Goal: Information Seeking & Learning: Check status

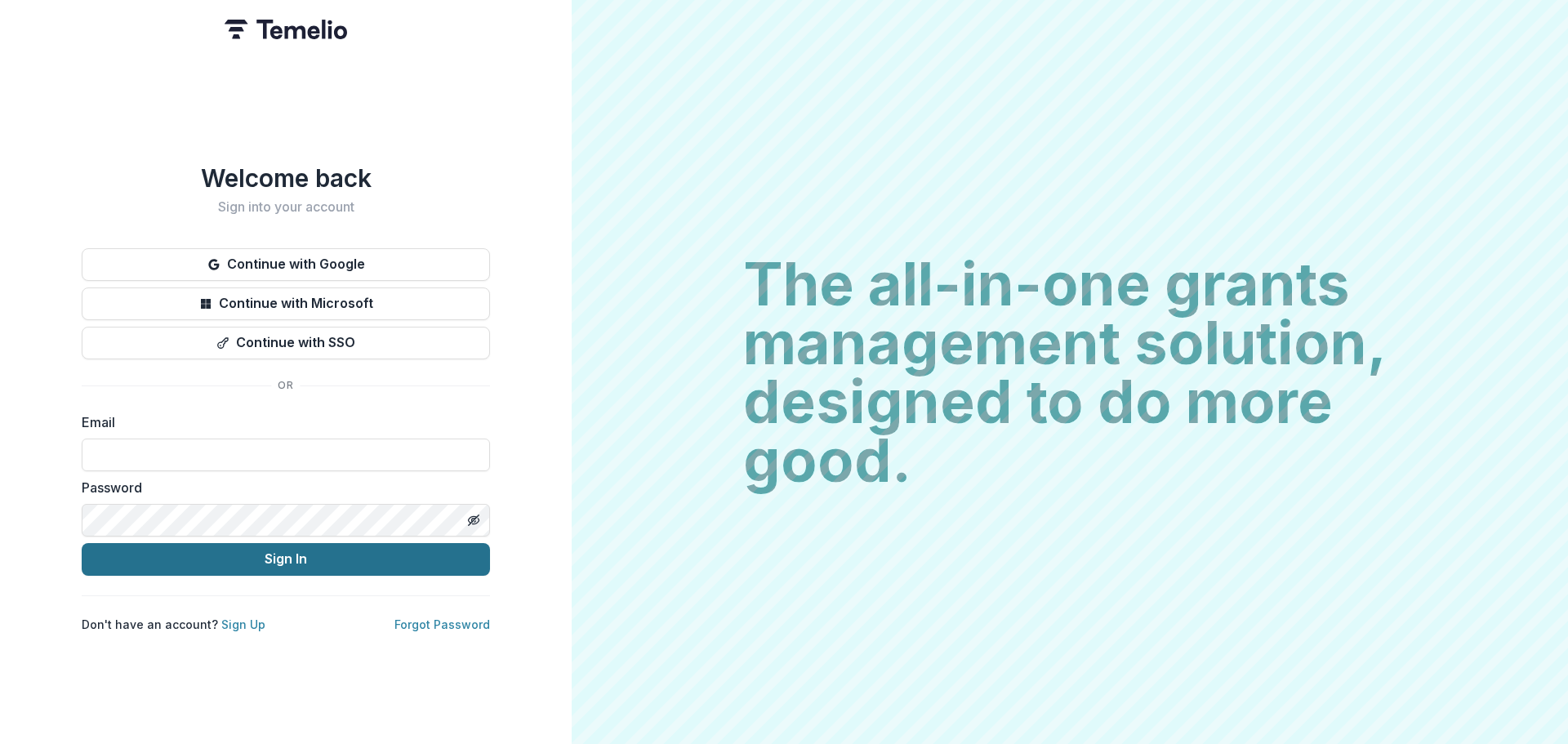
type input "**********"
click at [241, 558] on button "Sign In" at bounding box center [286, 559] width 408 height 33
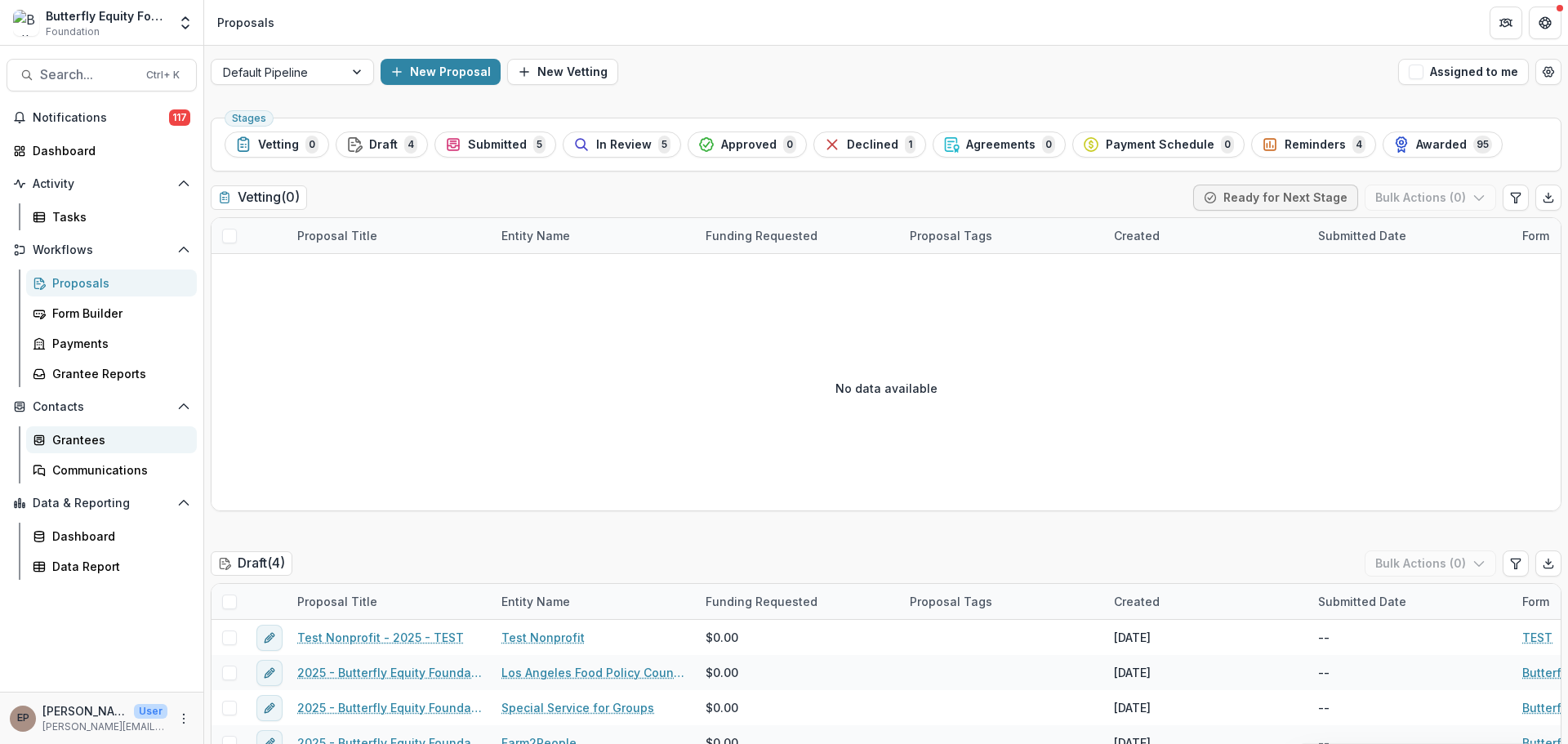
click at [80, 442] on div "Grantees" at bounding box center [117, 439] width 132 height 17
click at [75, 437] on div "Grantees" at bounding box center [117, 439] width 132 height 17
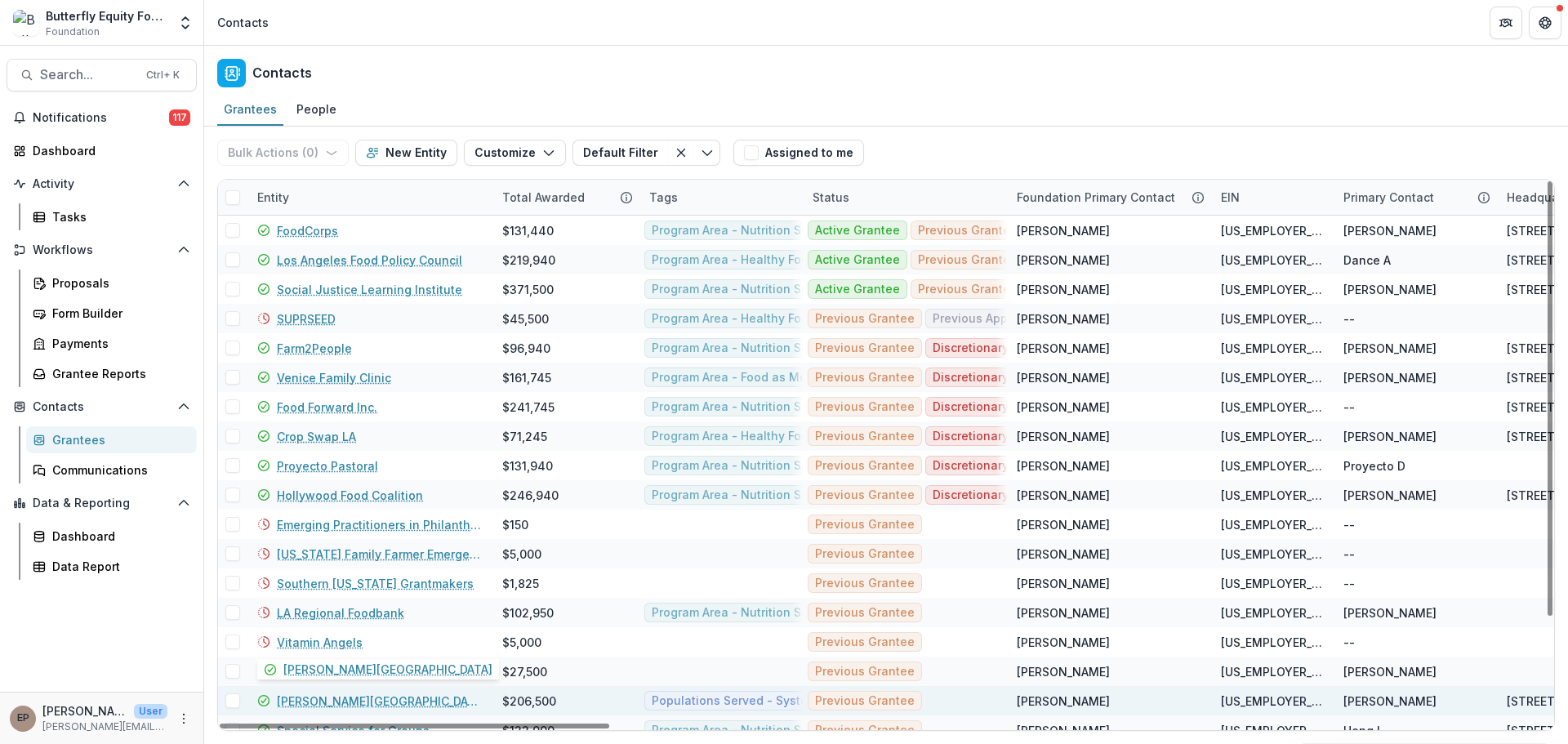
click at [373, 707] on link "[PERSON_NAME][GEOGRAPHIC_DATA]" at bounding box center [379, 700] width 206 height 17
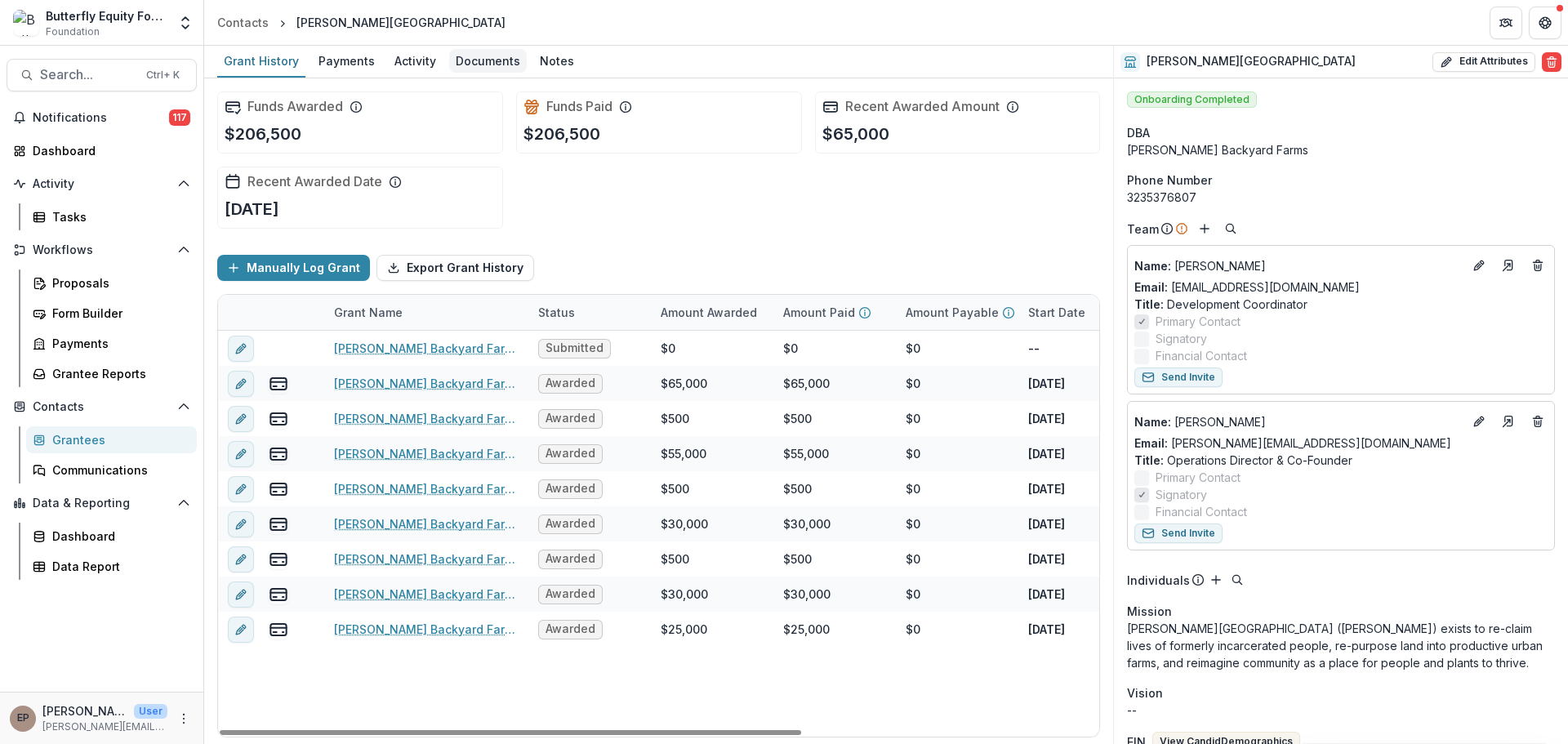
click at [461, 75] on link "Documents" at bounding box center [487, 61] width 77 height 32
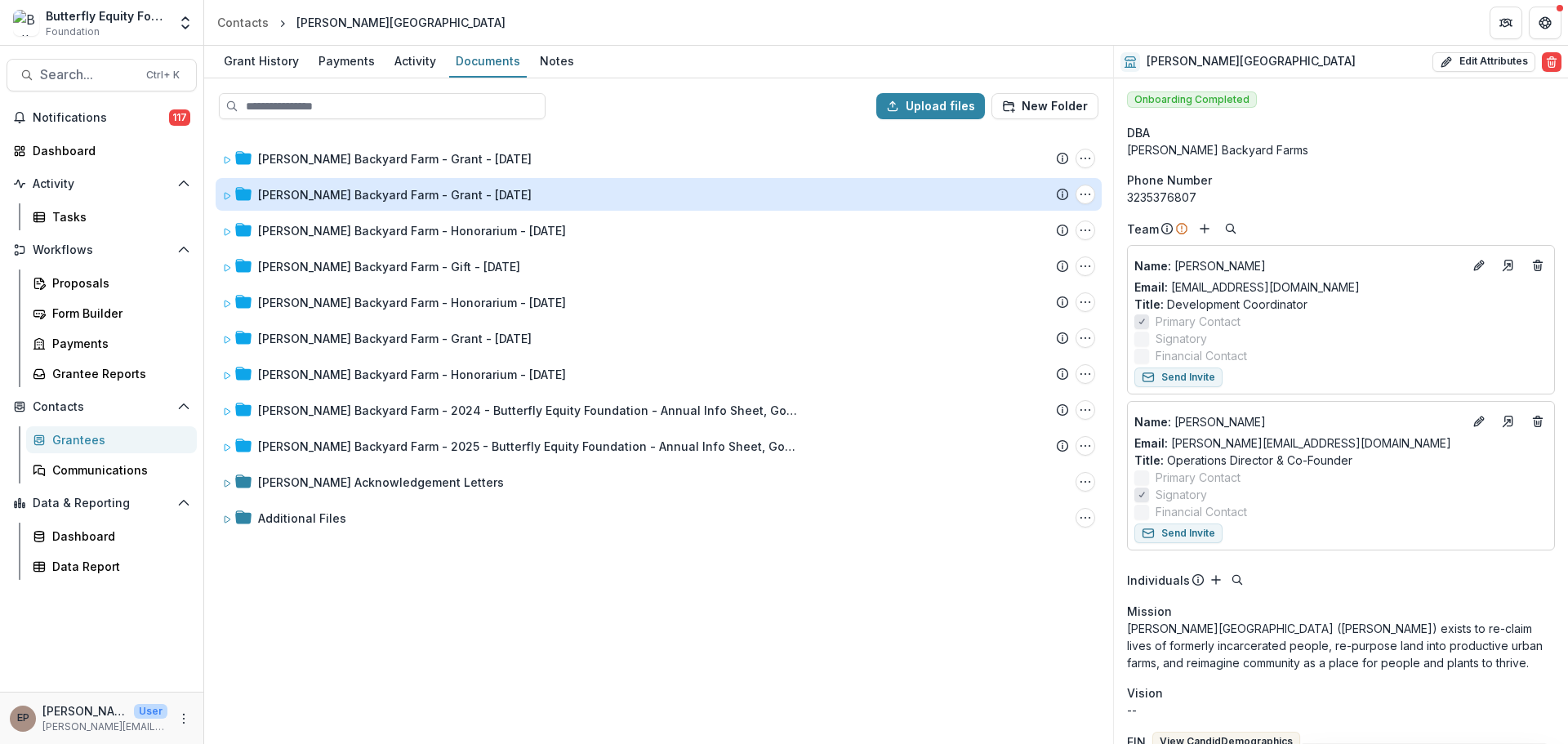
click at [364, 201] on div "[PERSON_NAME] Backyard Farm - Grant - [DATE]" at bounding box center [395, 195] width 274 height 17
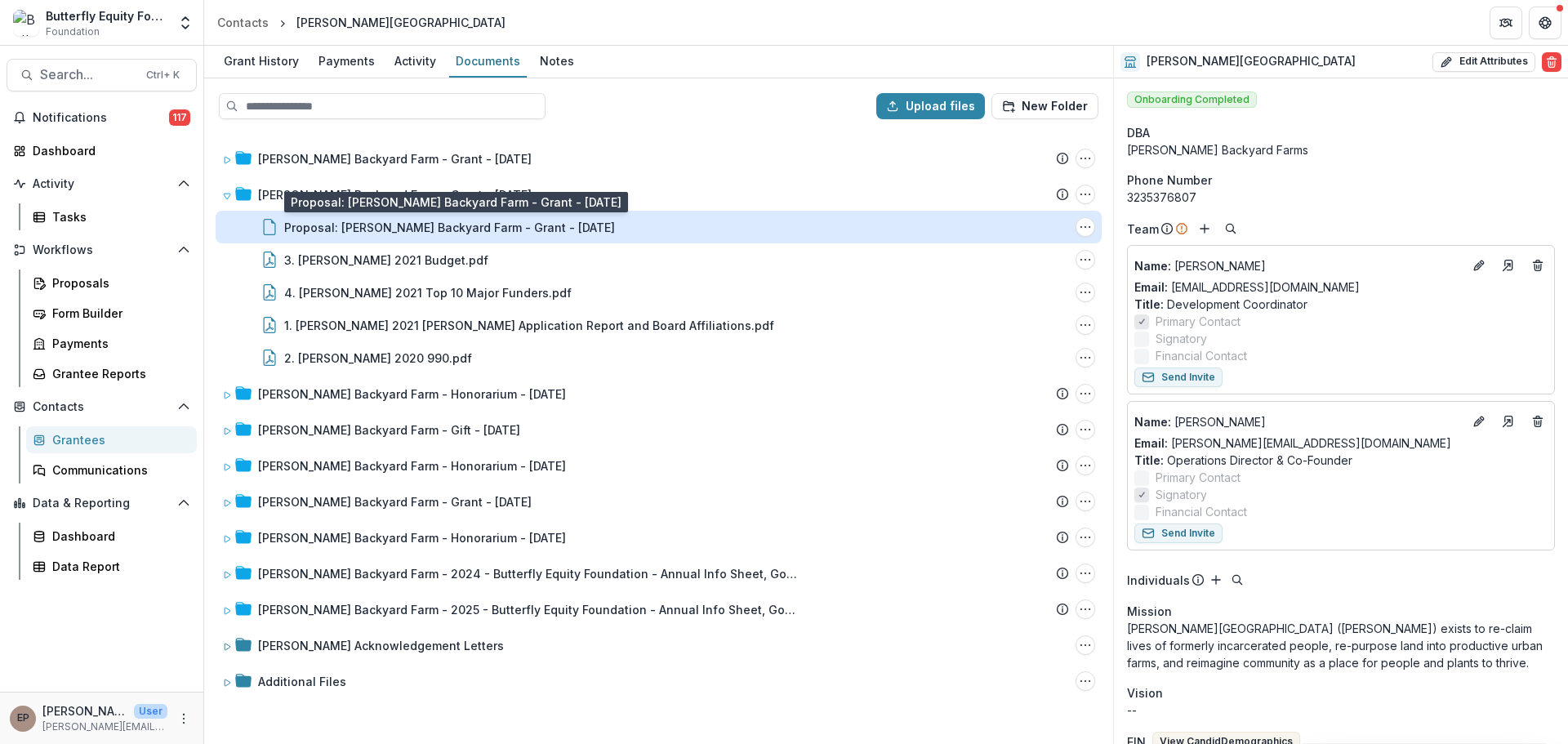
click at [337, 233] on div "Proposal: [PERSON_NAME] Backyard Farm - Grant - [DATE]" at bounding box center [449, 227] width 331 height 17
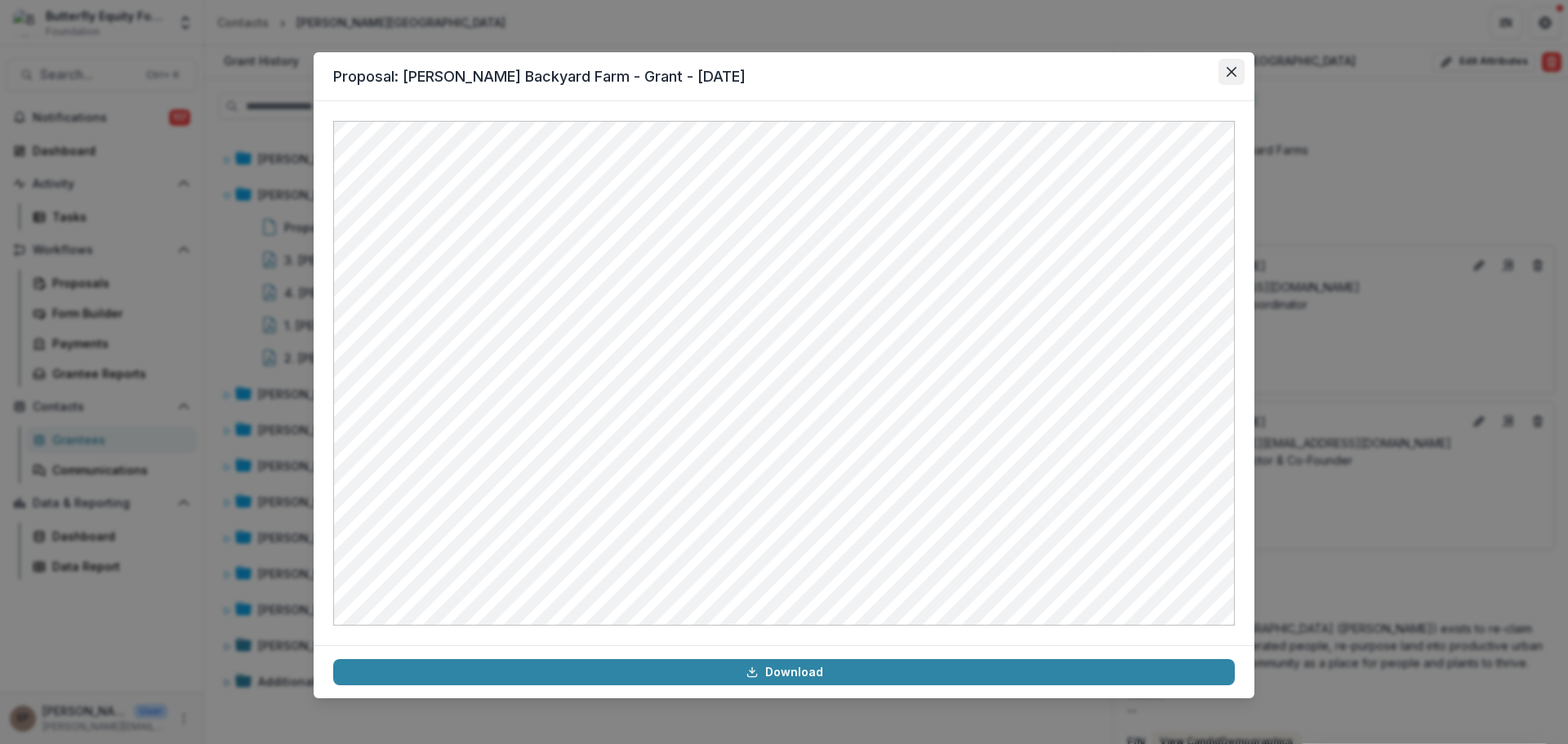
click at [1226, 68] on button "Close" at bounding box center [1231, 72] width 26 height 26
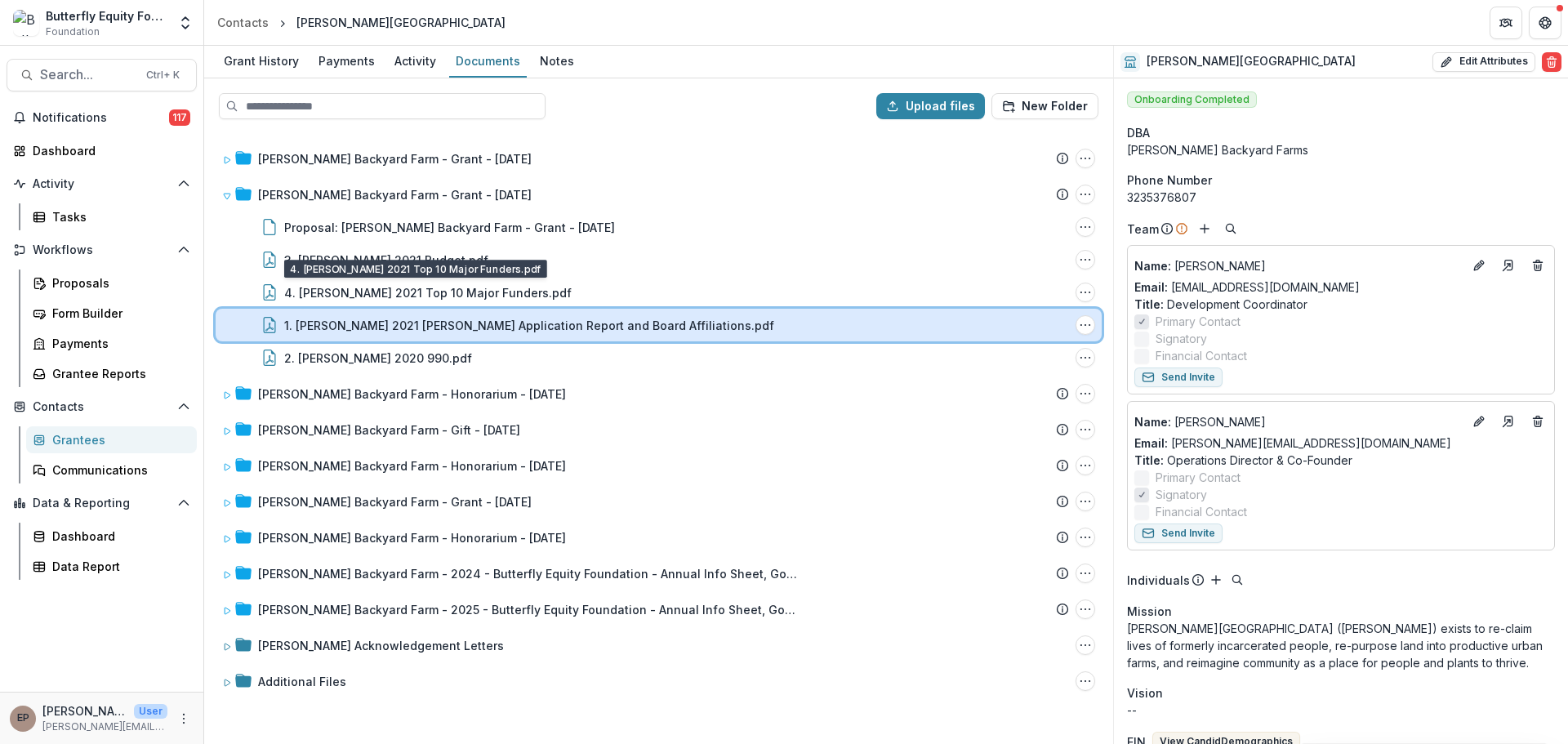
click at [506, 334] on div "1. [PERSON_NAME] 2021 [PERSON_NAME] Application Report and Board Affiliations.p…" at bounding box center [658, 325] width 886 height 33
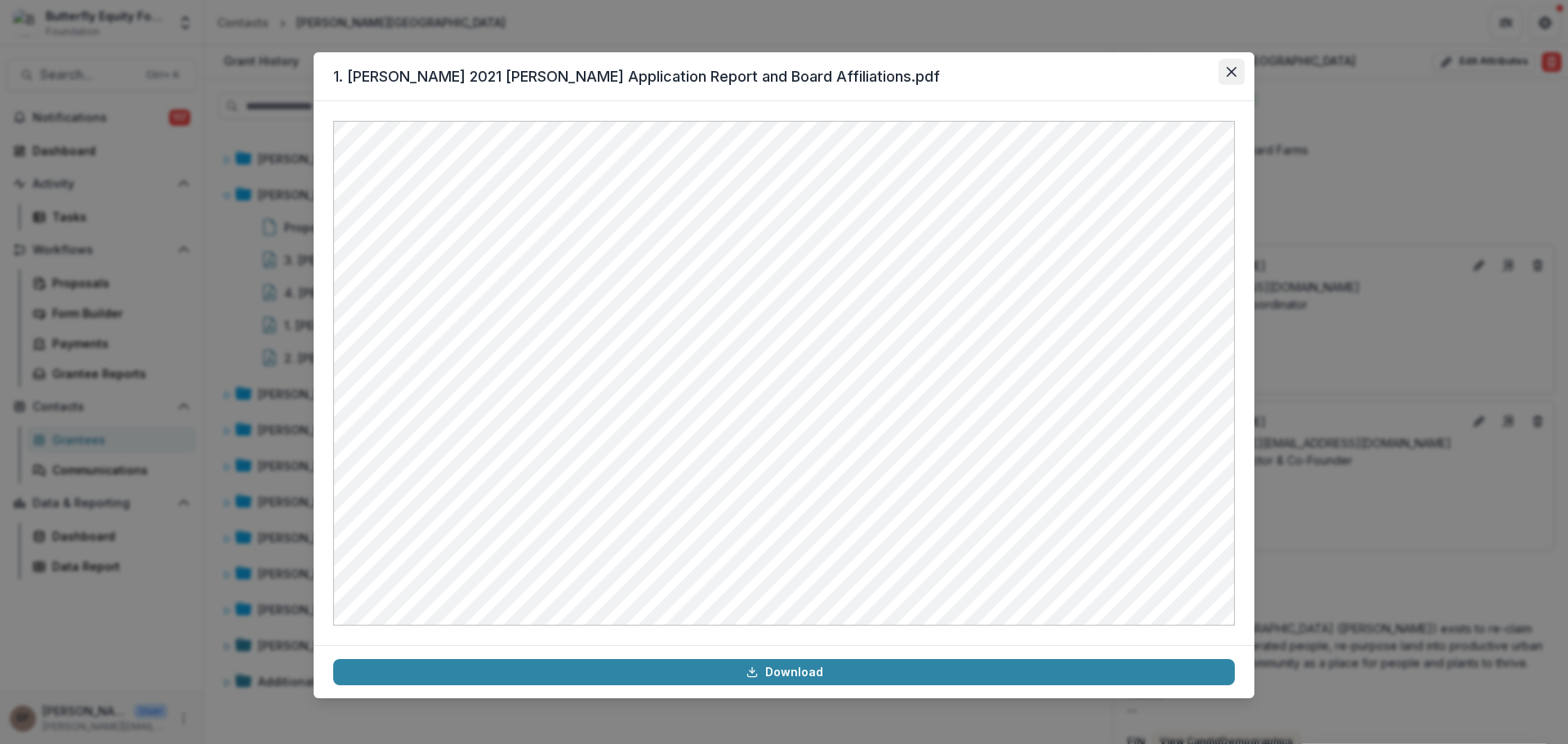
click at [1231, 72] on icon "Close" at bounding box center [1231, 72] width 10 height 10
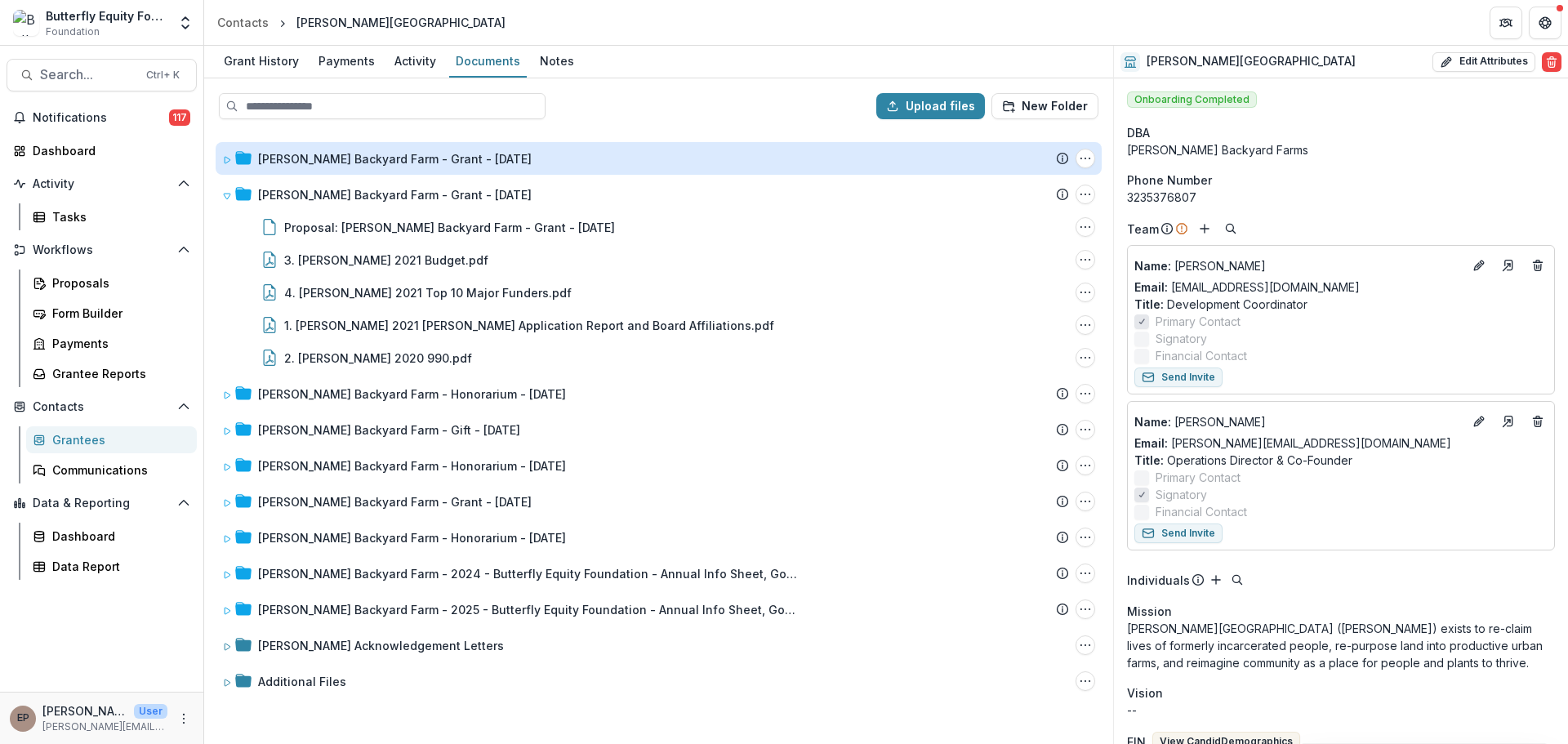
click at [338, 154] on div "[PERSON_NAME] Backyard Farm - Grant - [DATE]" at bounding box center [395, 158] width 274 height 17
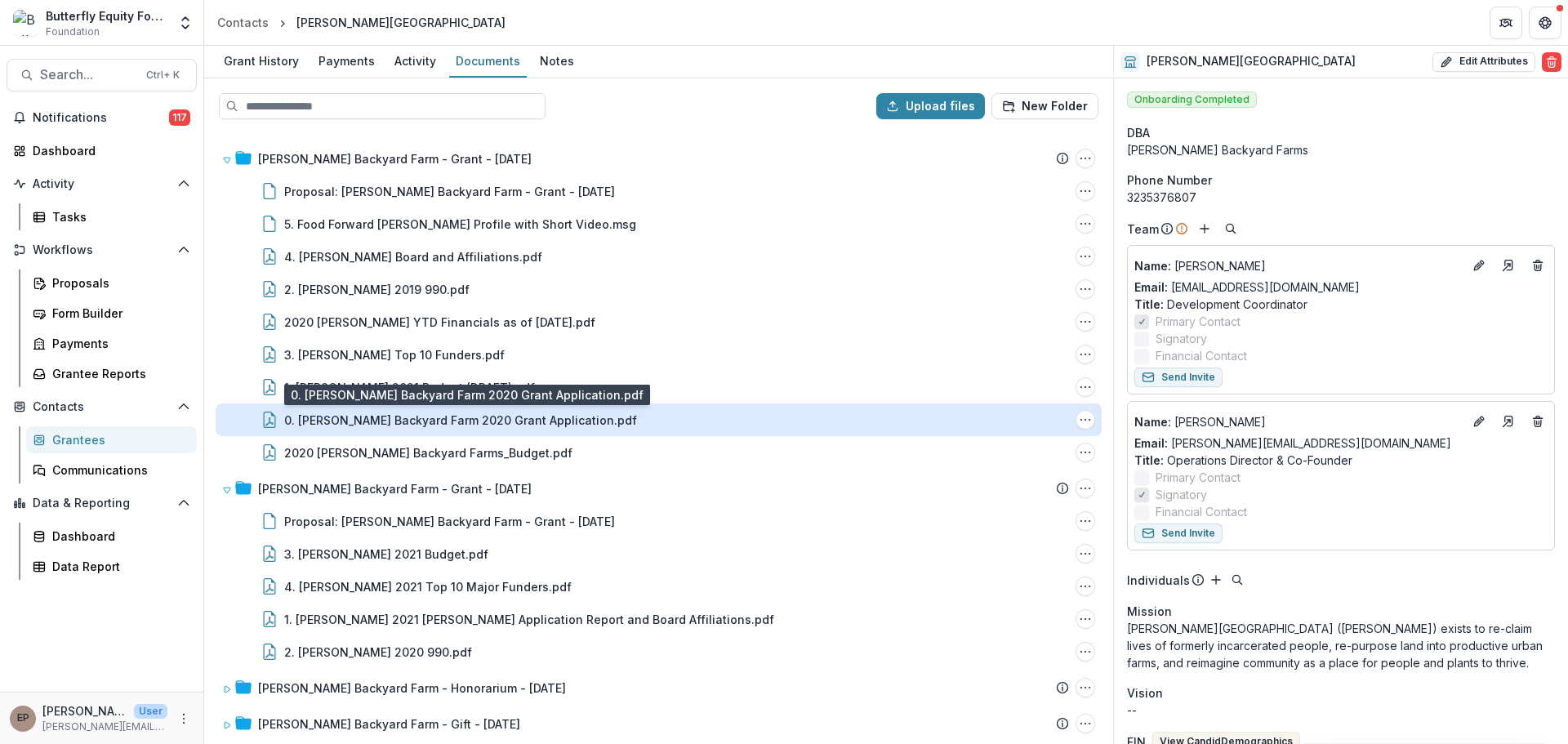
click at [521, 414] on div "0. [PERSON_NAME] Backyard Farm 2020 Grant Application.pdf" at bounding box center [460, 419] width 353 height 17
